Goal: Transaction & Acquisition: Book appointment/travel/reservation

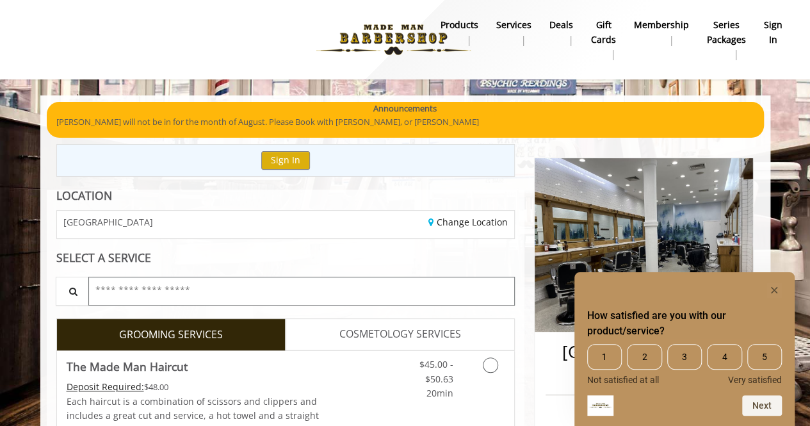
click at [286, 290] on input "text" at bounding box center [301, 291] width 427 height 29
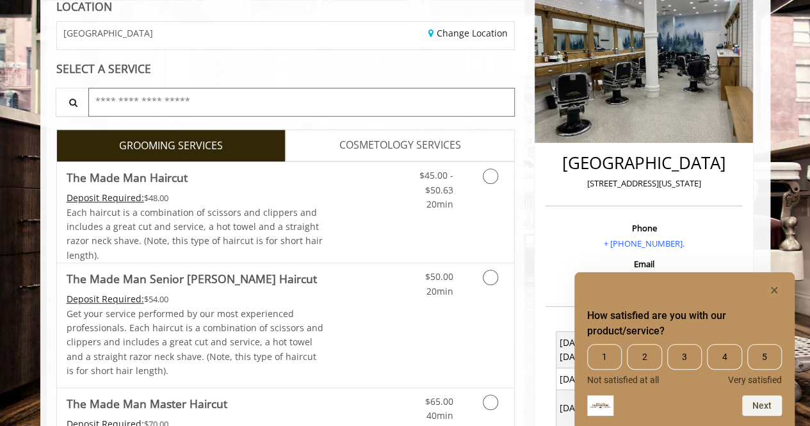
scroll to position [192, 0]
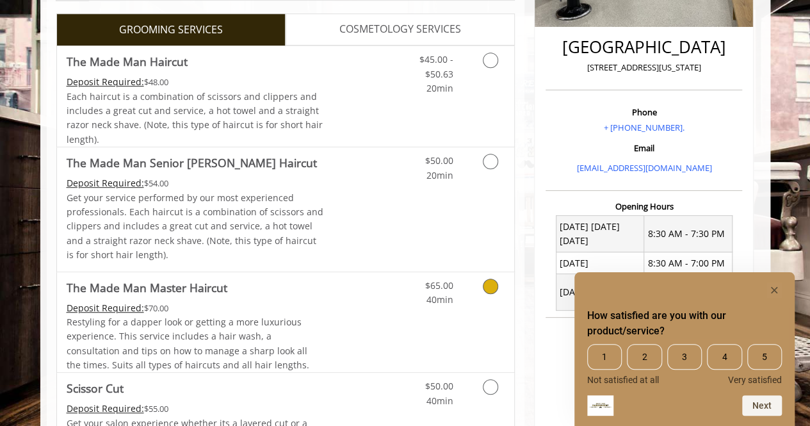
click at [286, 290] on span "The Made Man Master Haircut" at bounding box center [196, 288] width 258 height 18
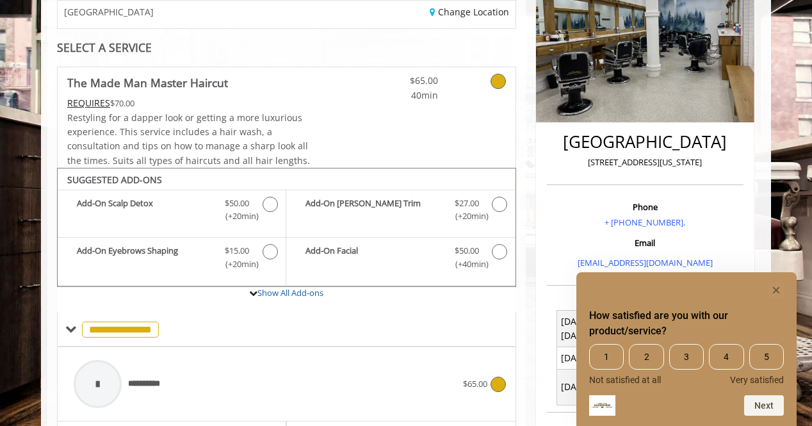
scroll to position [199, 0]
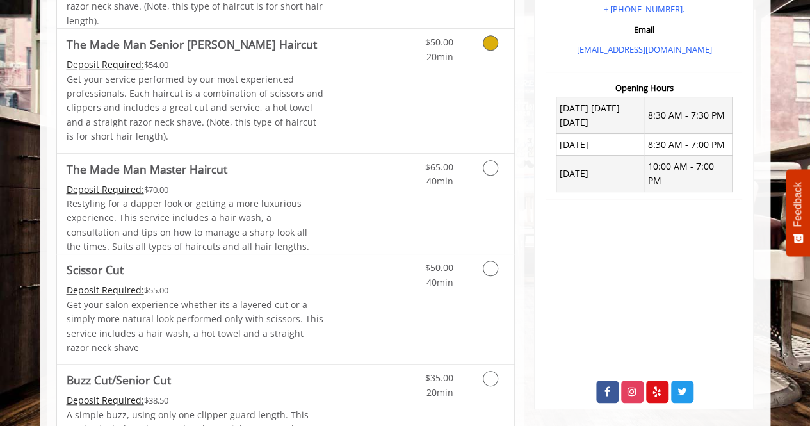
scroll to position [425, 0]
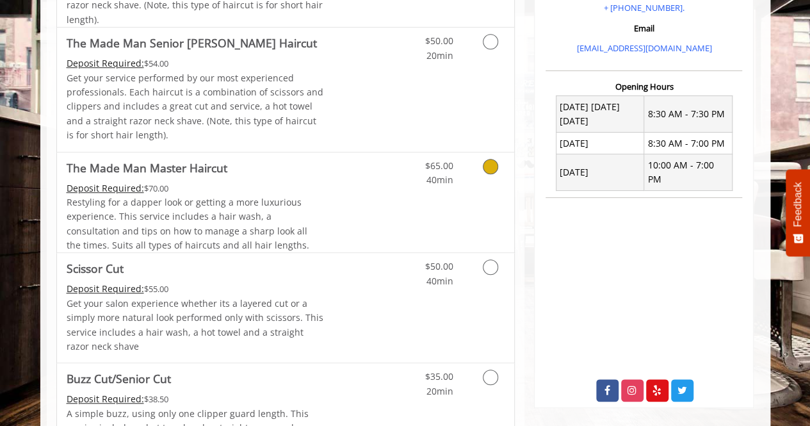
click at [493, 169] on icon "Grooming services" at bounding box center [490, 166] width 15 height 15
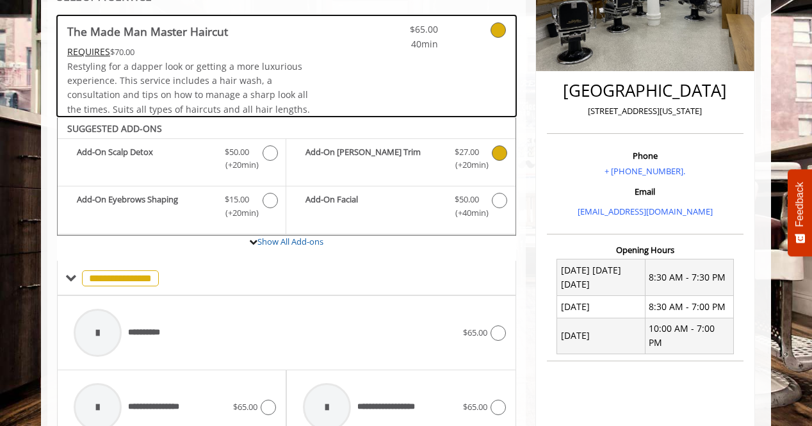
scroll to position [232, 0]
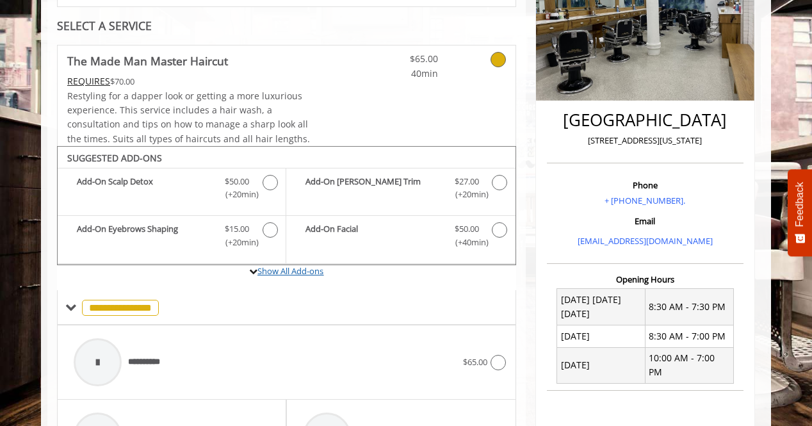
click at [265, 272] on link "Show All Add-ons" at bounding box center [291, 271] width 66 height 12
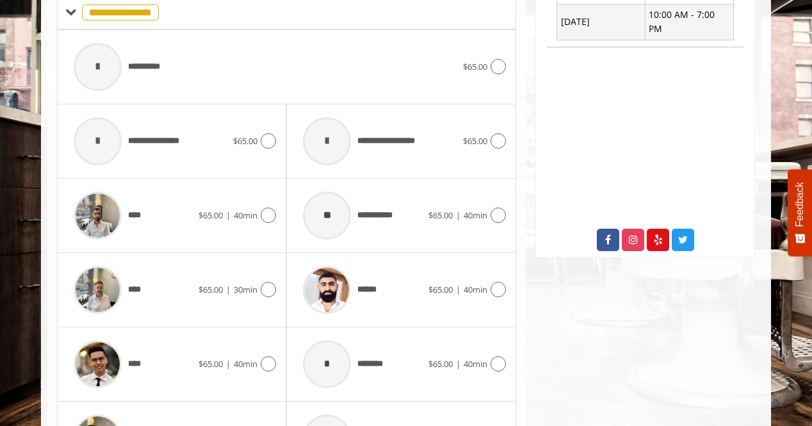
scroll to position [575, 0]
click at [158, 142] on span "**********" at bounding box center [160, 141] width 64 height 13
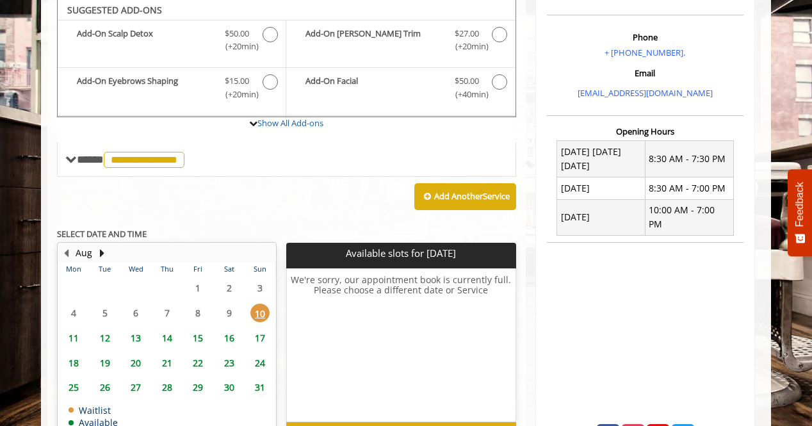
scroll to position [377, 0]
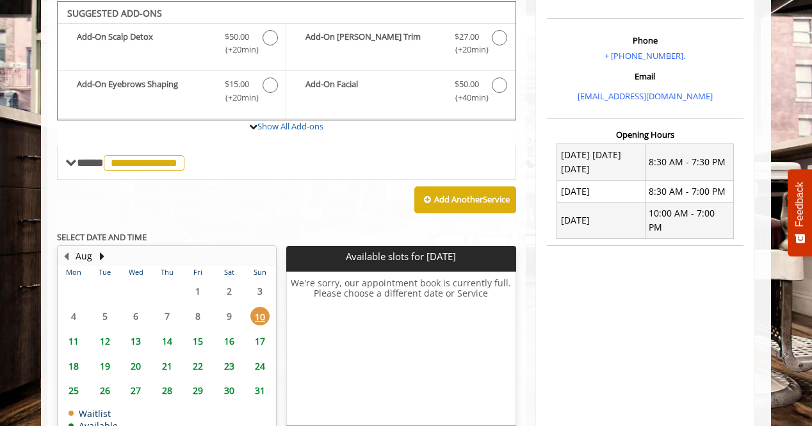
click at [197, 336] on span "15" at bounding box center [197, 341] width 19 height 19
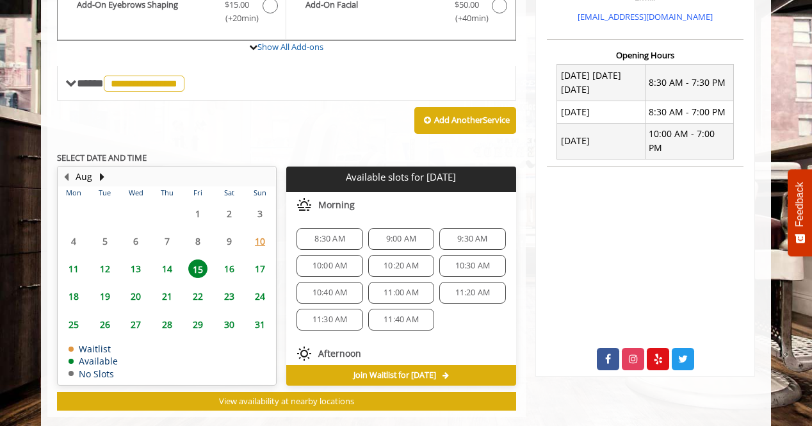
scroll to position [475, 0]
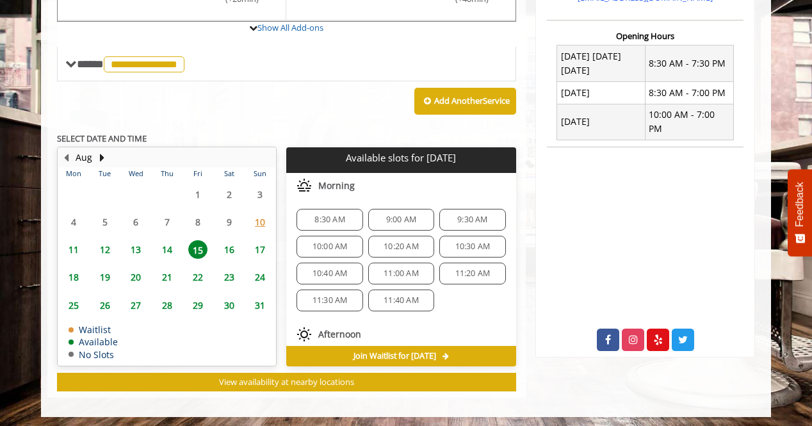
click at [322, 215] on span "8:30 AM" at bounding box center [330, 220] width 30 height 10
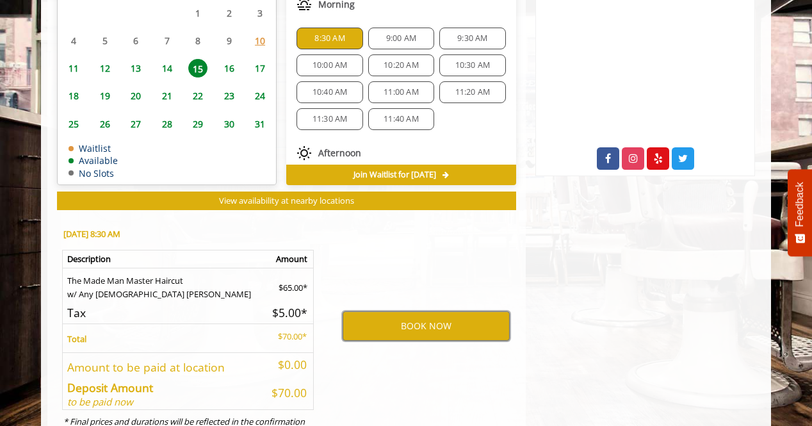
scroll to position [655, 0]
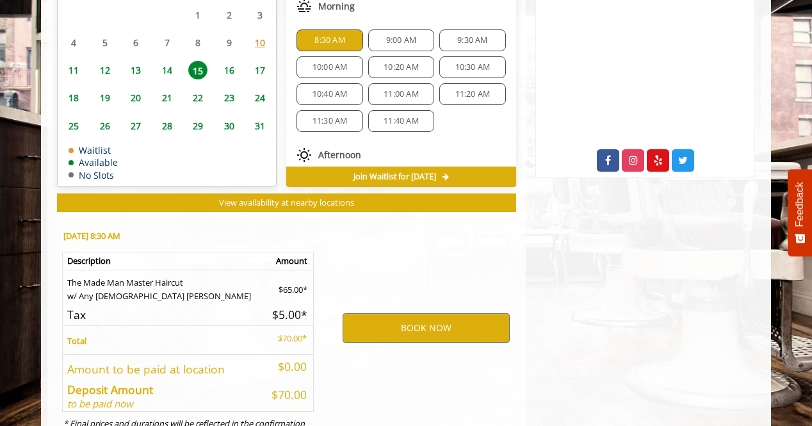
click at [406, 37] on span "9:00 AM" at bounding box center [401, 40] width 30 height 10
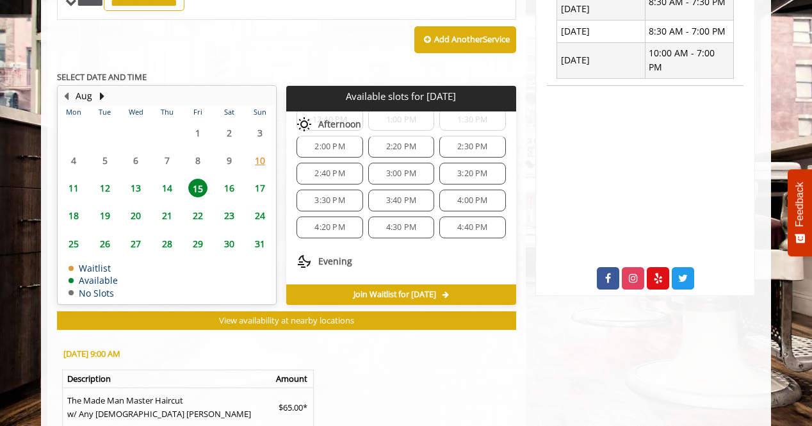
scroll to position [706, 0]
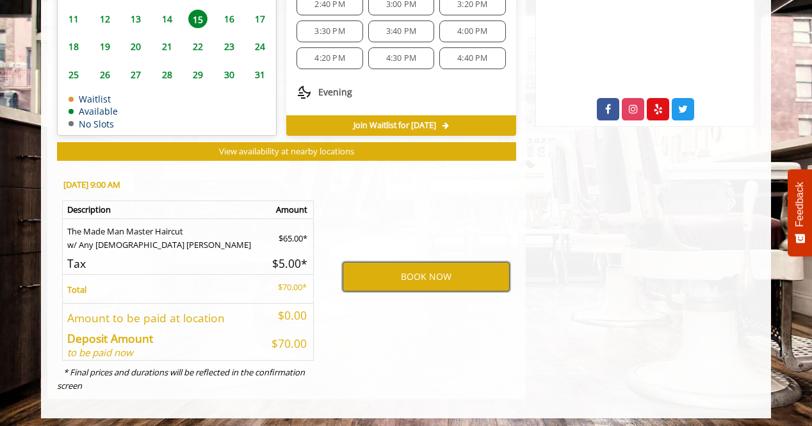
click at [405, 283] on button "BOOK NOW" at bounding box center [426, 276] width 167 height 29
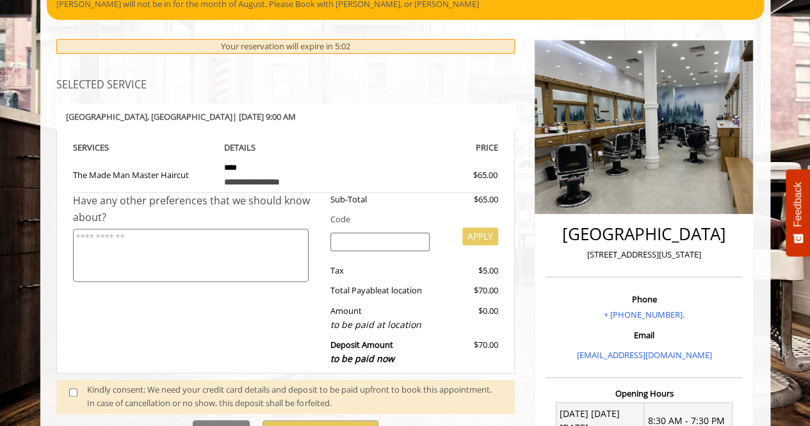
scroll to position [123, 0]
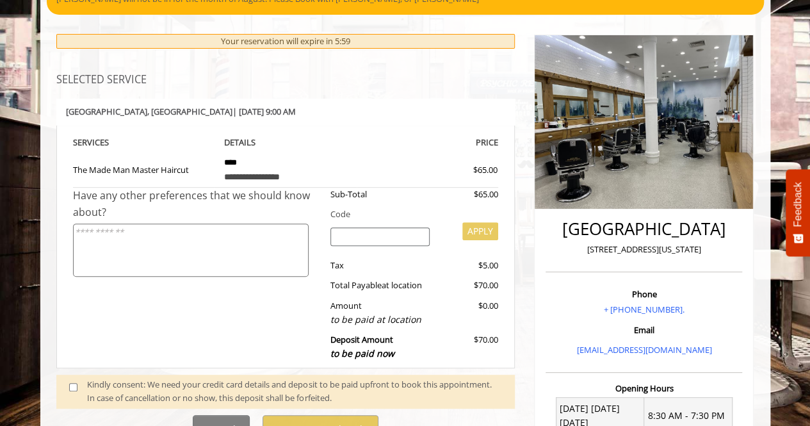
click at [244, 256] on textarea at bounding box center [191, 250] width 236 height 53
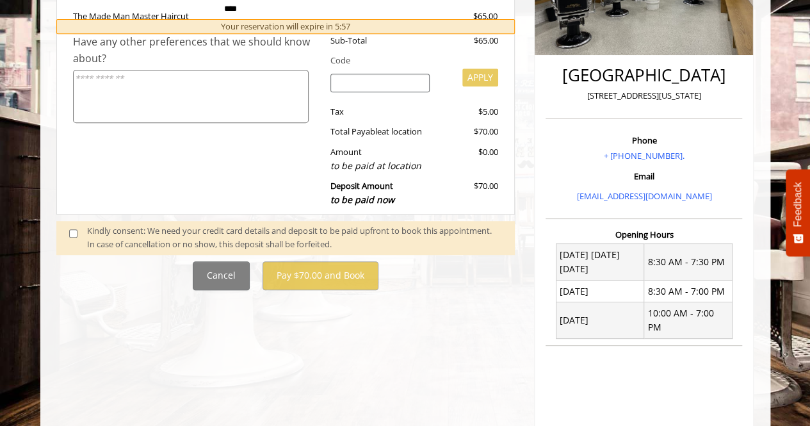
scroll to position [278, 0]
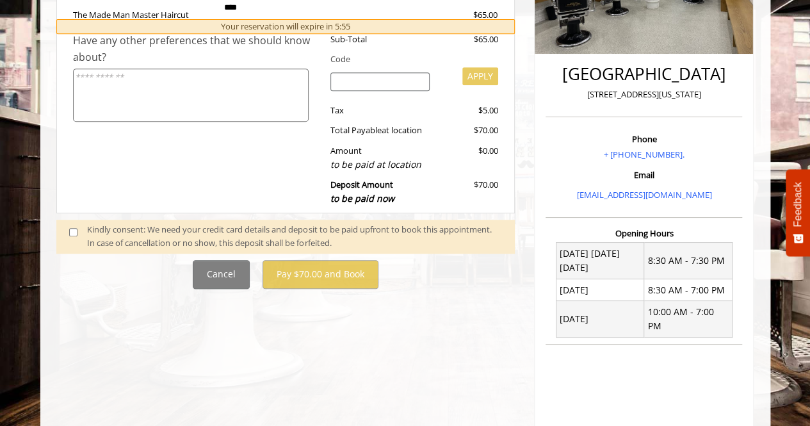
click at [72, 224] on span at bounding box center [79, 236] width 38 height 27
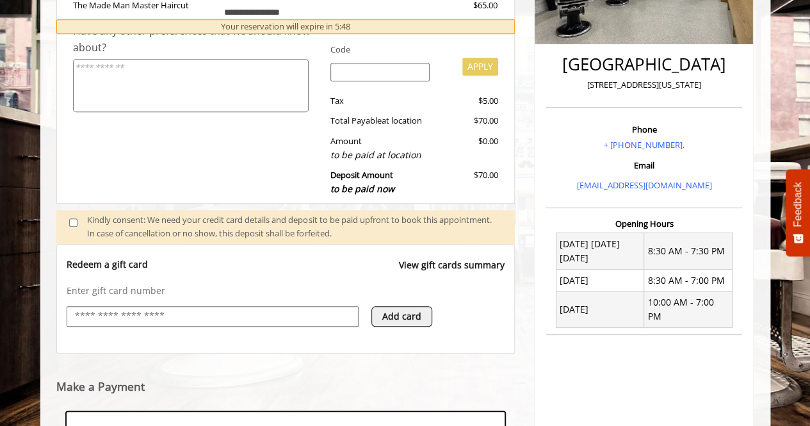
scroll to position [484, 0]
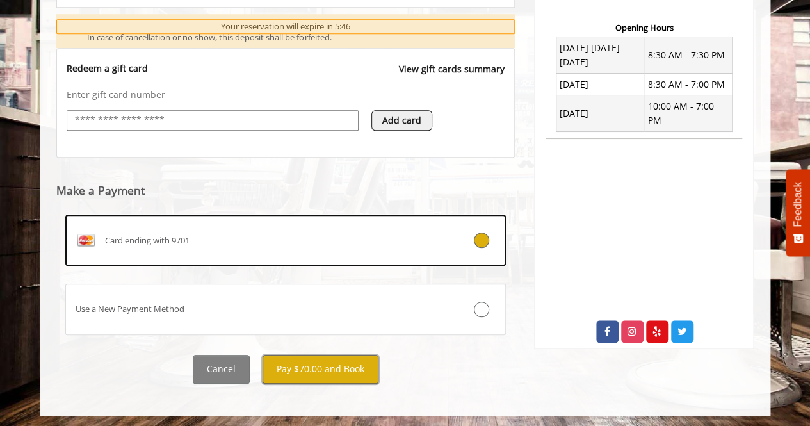
click at [359, 361] on button "Pay $70.00 and Book" at bounding box center [321, 369] width 116 height 29
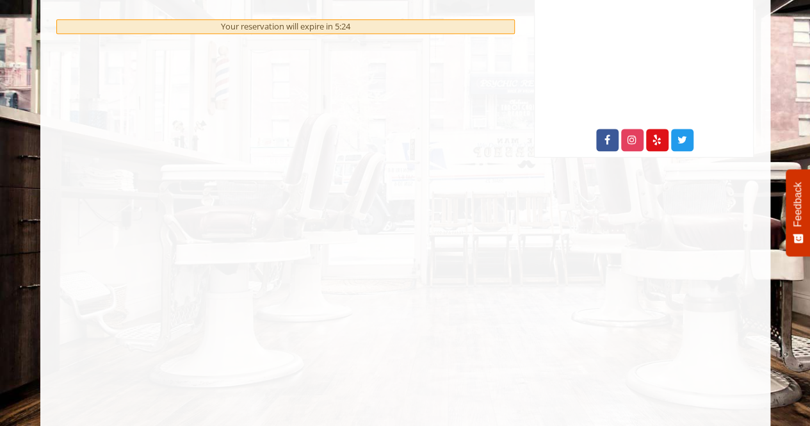
scroll to position [695, 0]
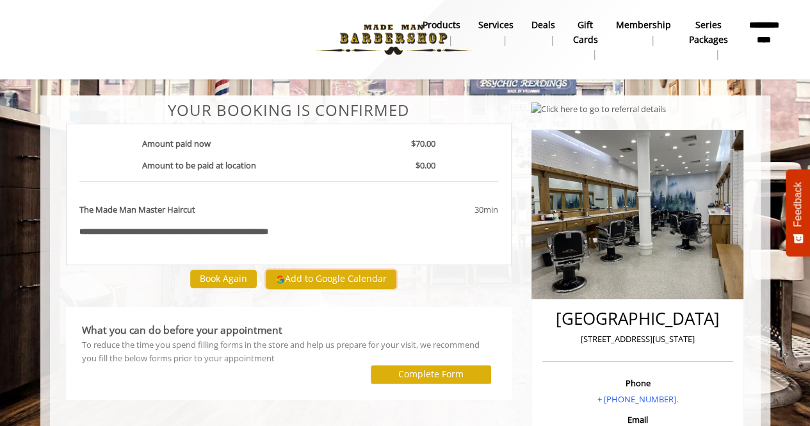
click at [325, 274] on button "Add to Google Calendar" at bounding box center [331, 279] width 131 height 19
